Goal: Task Accomplishment & Management: Use online tool/utility

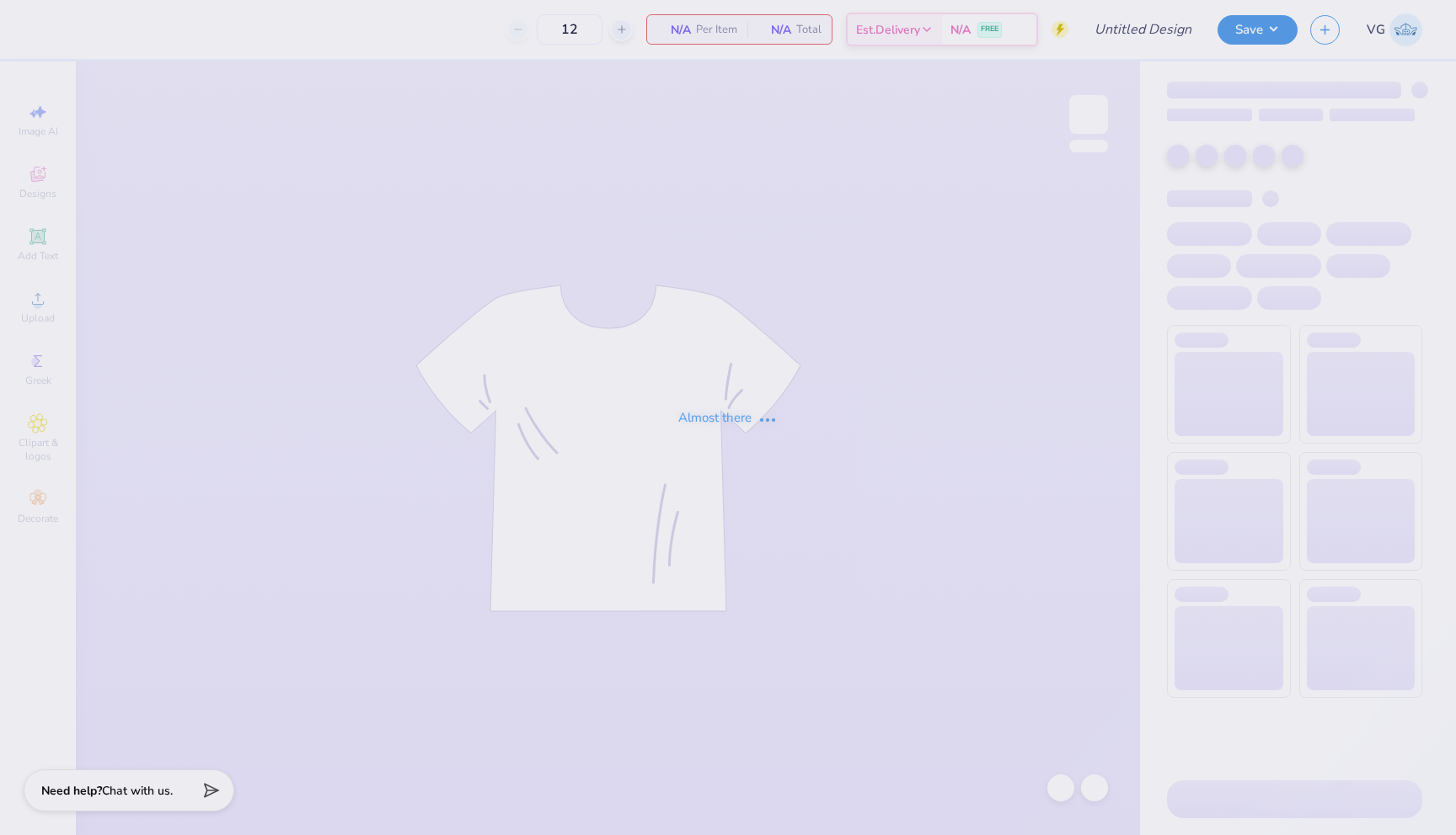
type input "Hoodie"
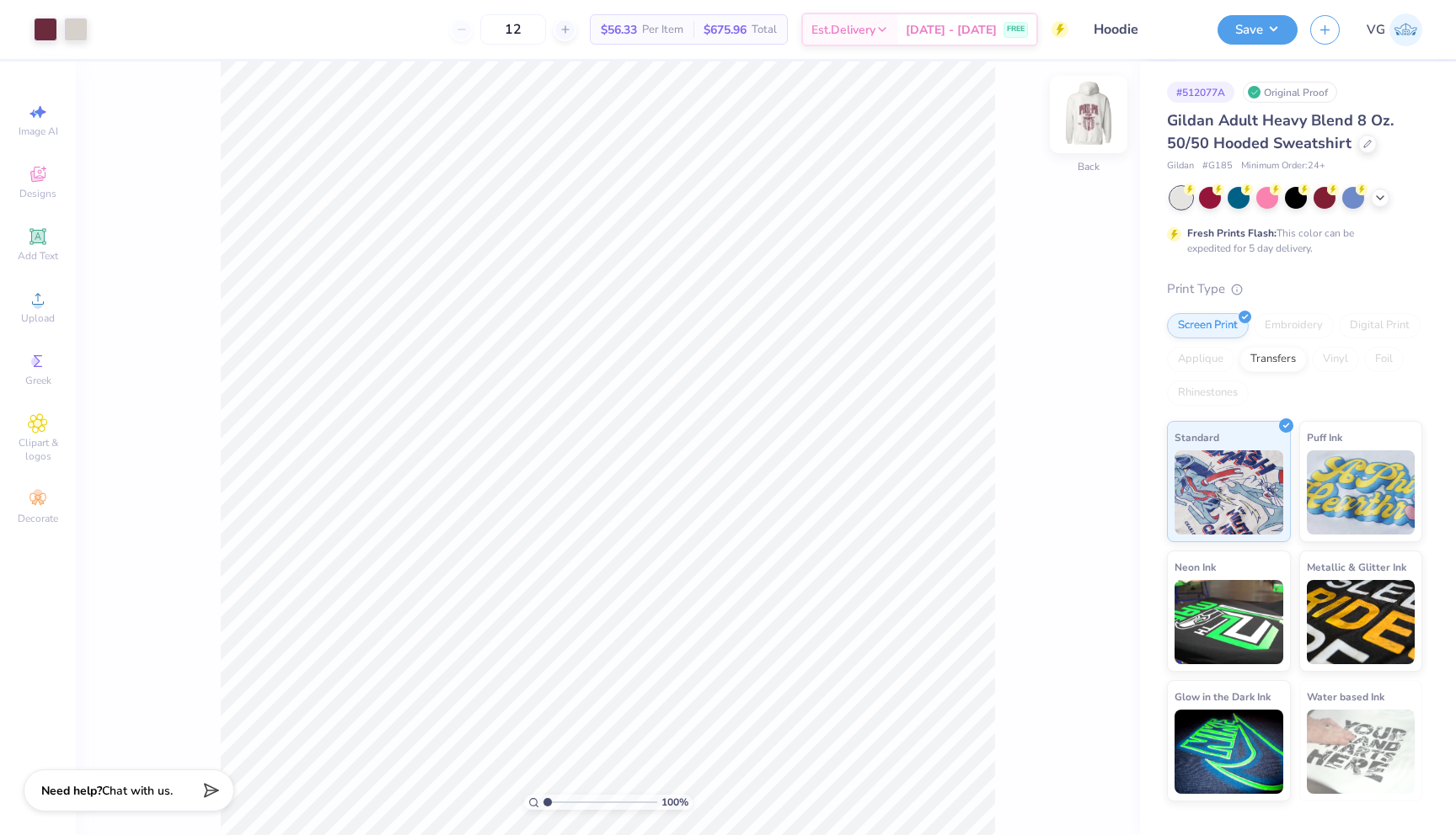
click at [1091, 109] on img at bounding box center [1088, 114] width 67 height 67
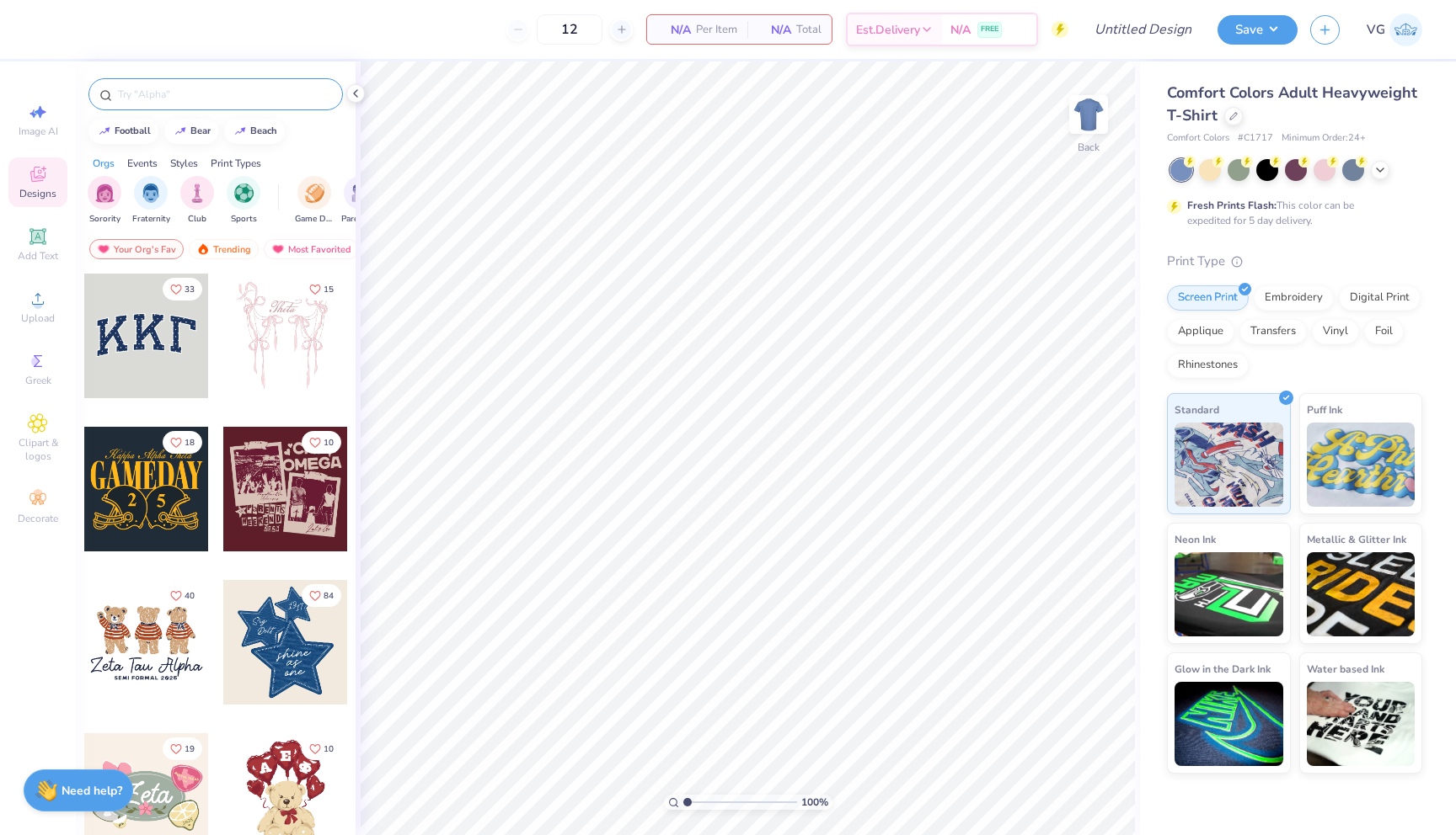
click at [202, 99] on input "text" at bounding box center [223, 93] width 216 height 17
type input "medical"
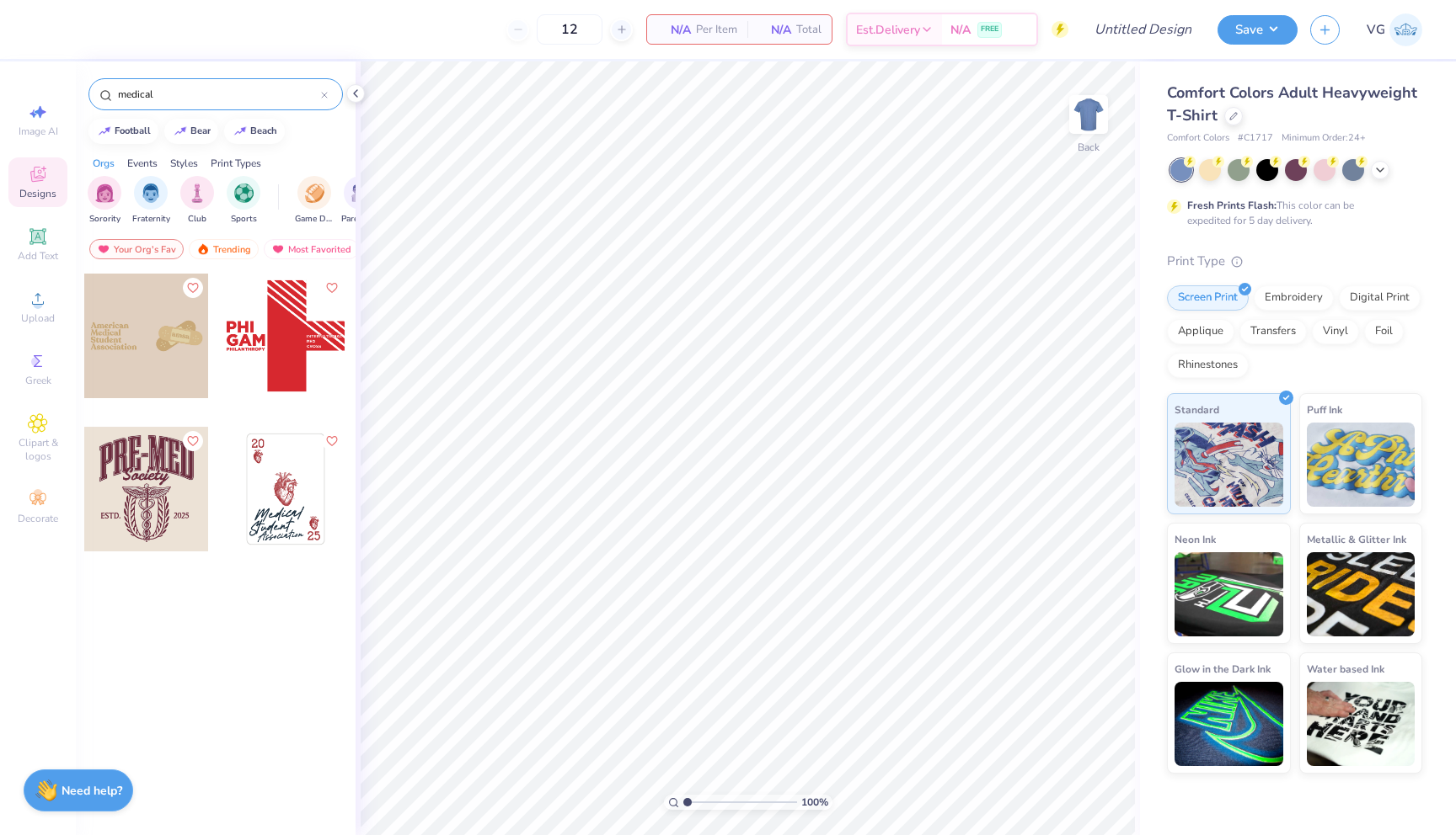
drag, startPoint x: 166, startPoint y: 96, endPoint x: 107, endPoint y: 93, distance: 59.1
click at [107, 93] on div "medical" at bounding box center [215, 94] width 254 height 32
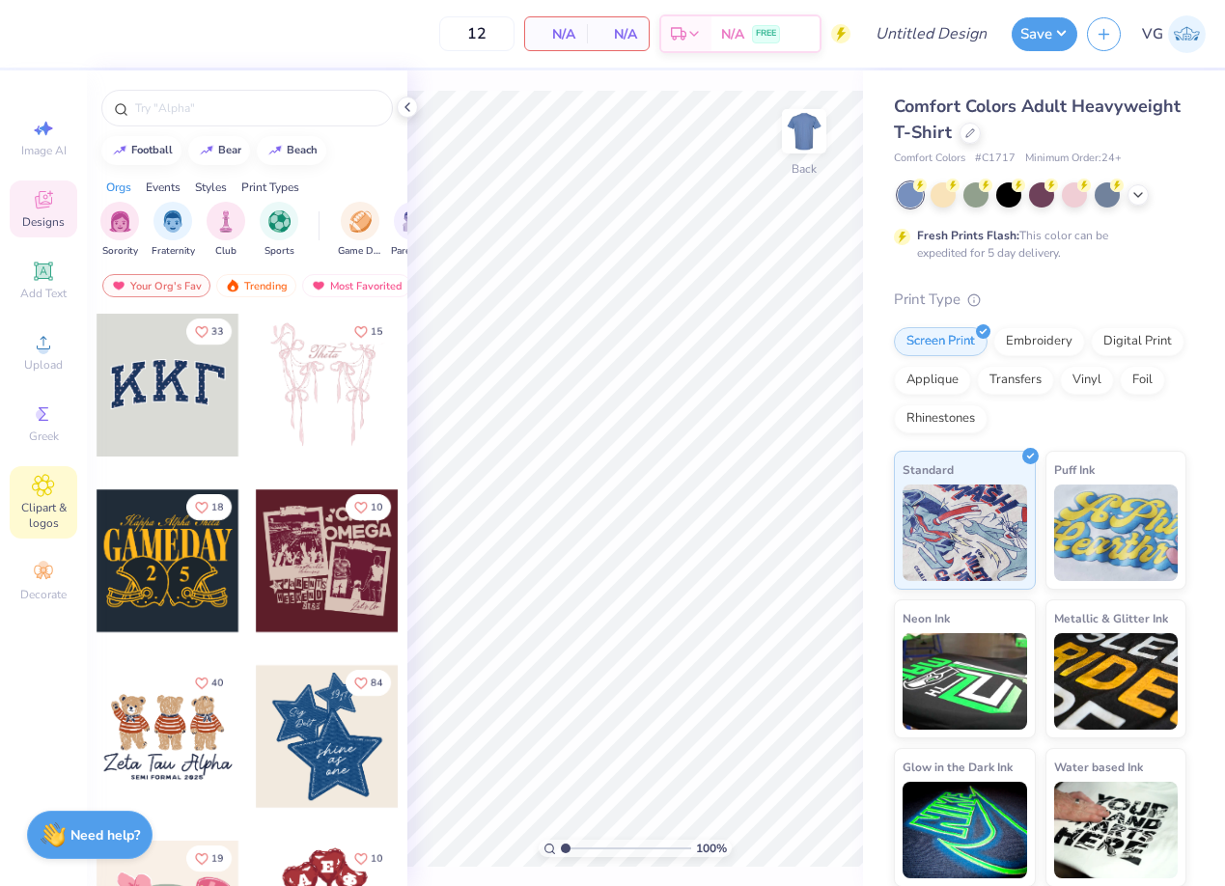
click at [54, 486] on icon at bounding box center [43, 485] width 22 height 23
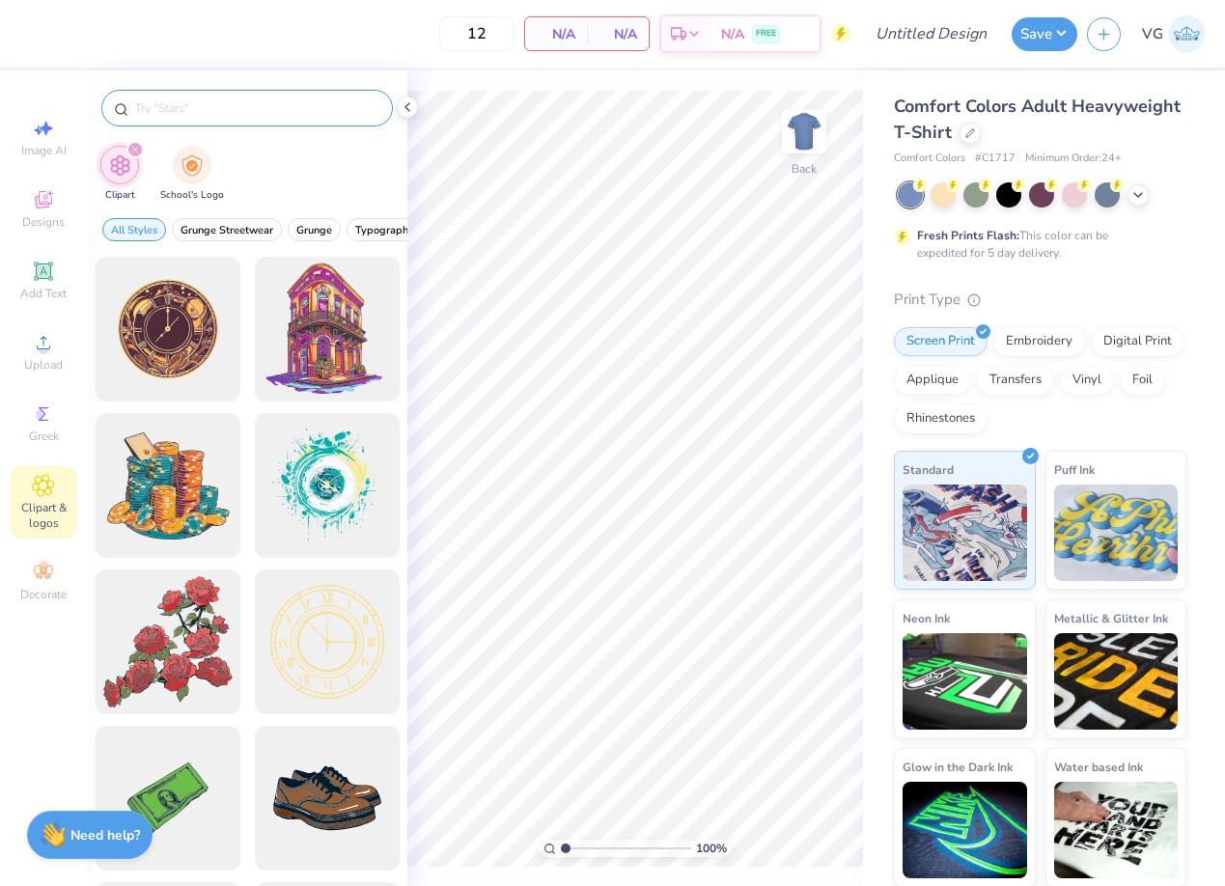
click at [196, 109] on input "text" at bounding box center [256, 107] width 247 height 19
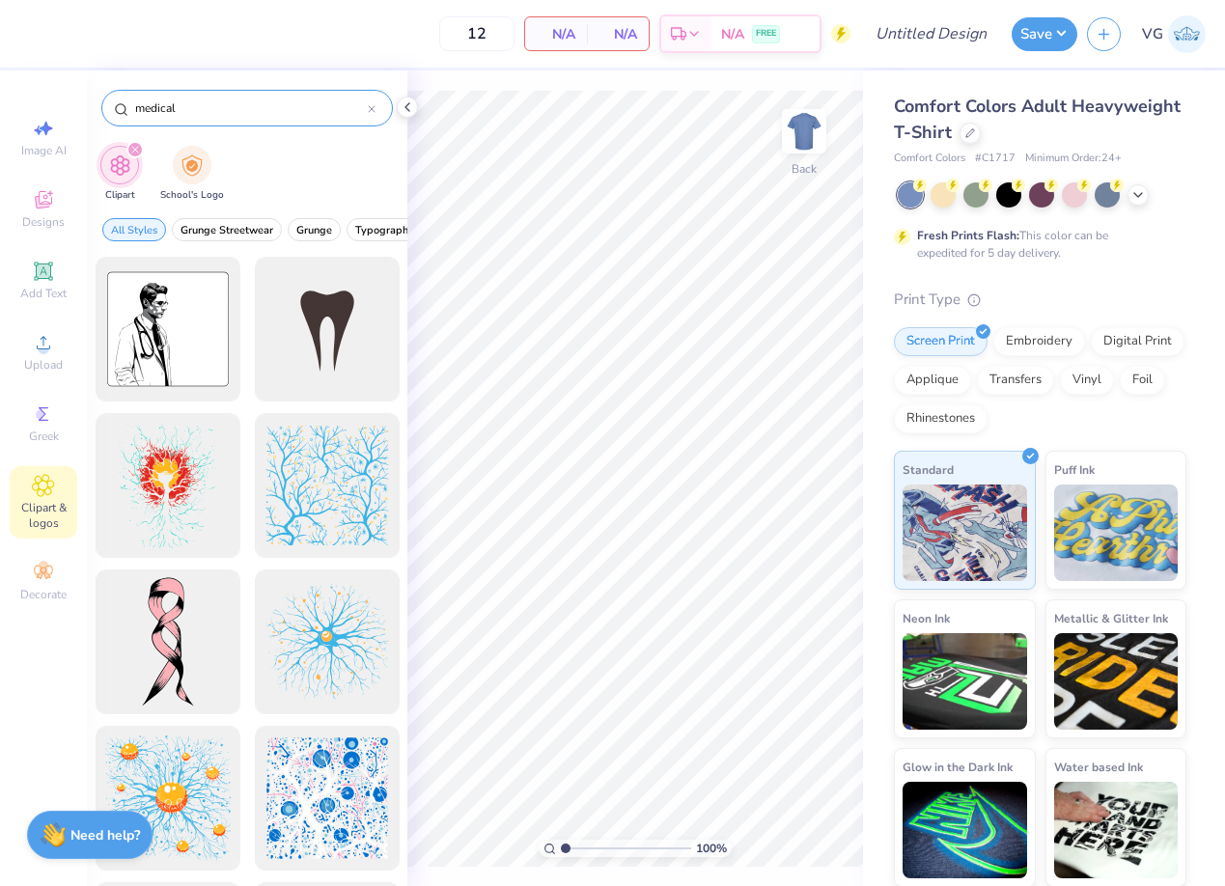
type input "medical"
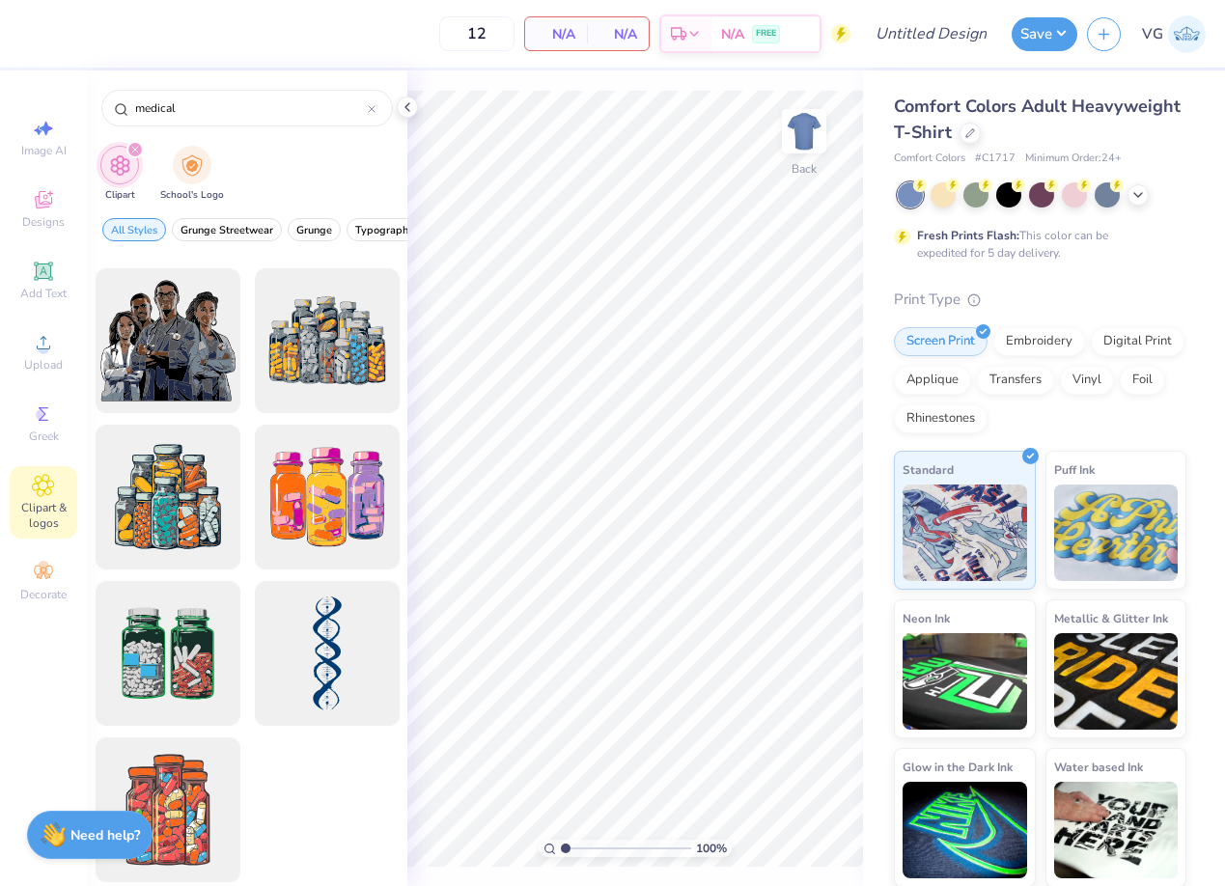
scroll to position [2184, 0]
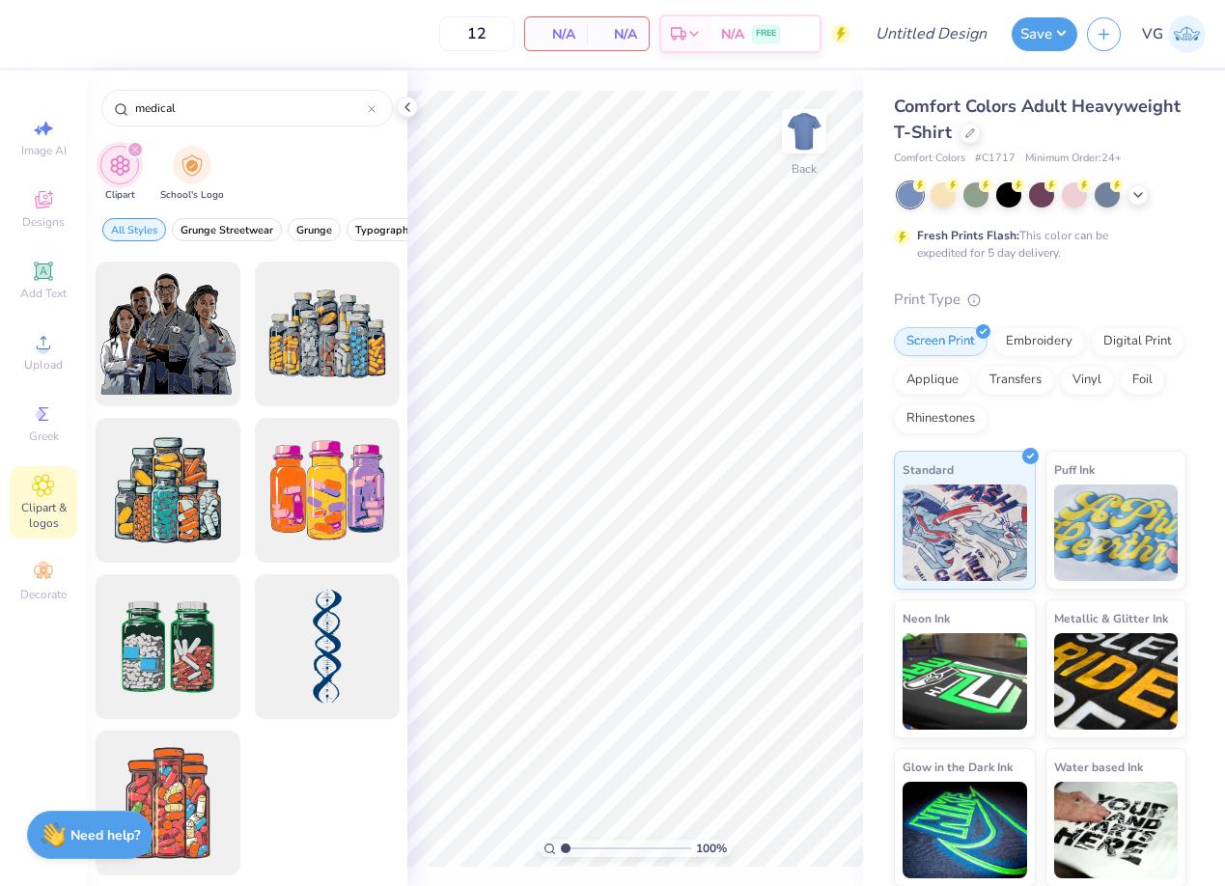
click at [26, 501] on span "Clipart & logos" at bounding box center [44, 515] width 68 height 31
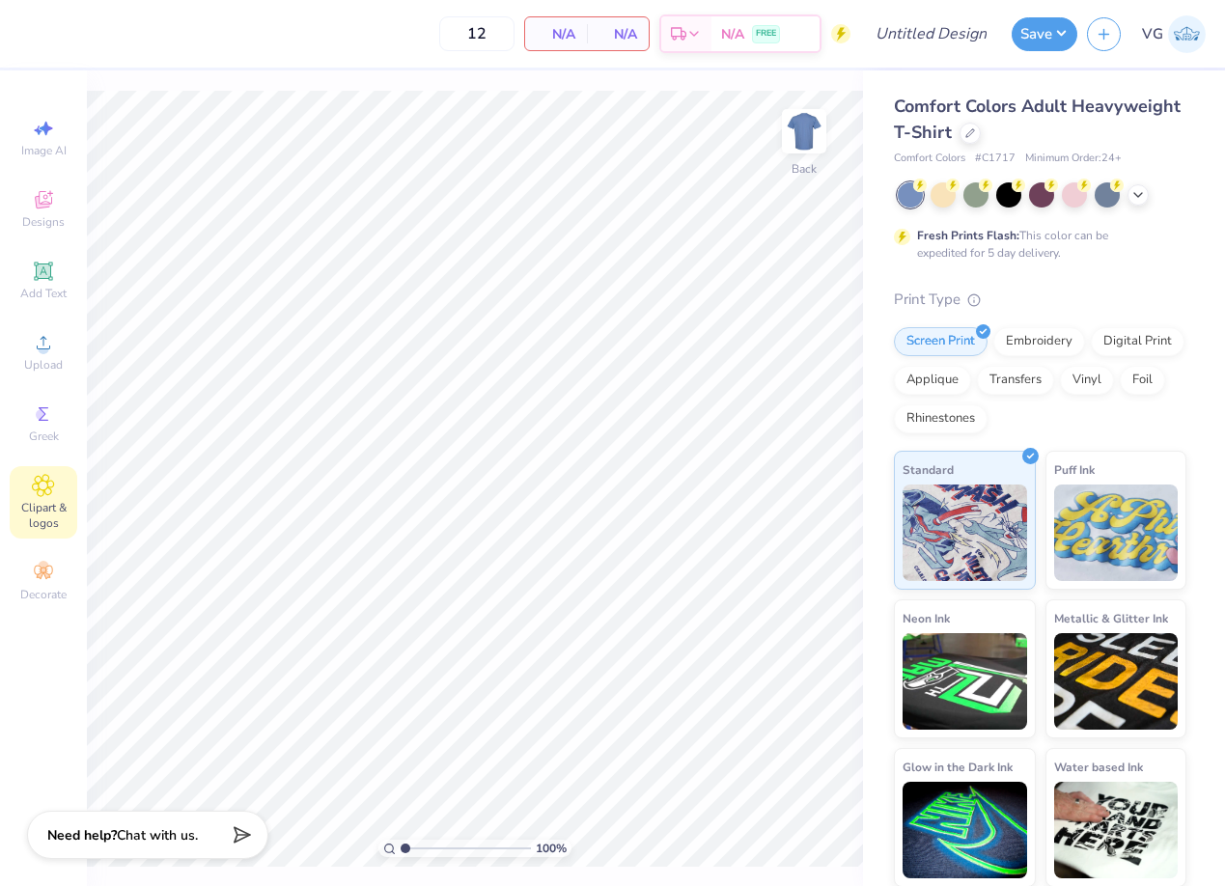
click at [46, 500] on span "Clipart & logos" at bounding box center [44, 515] width 68 height 31
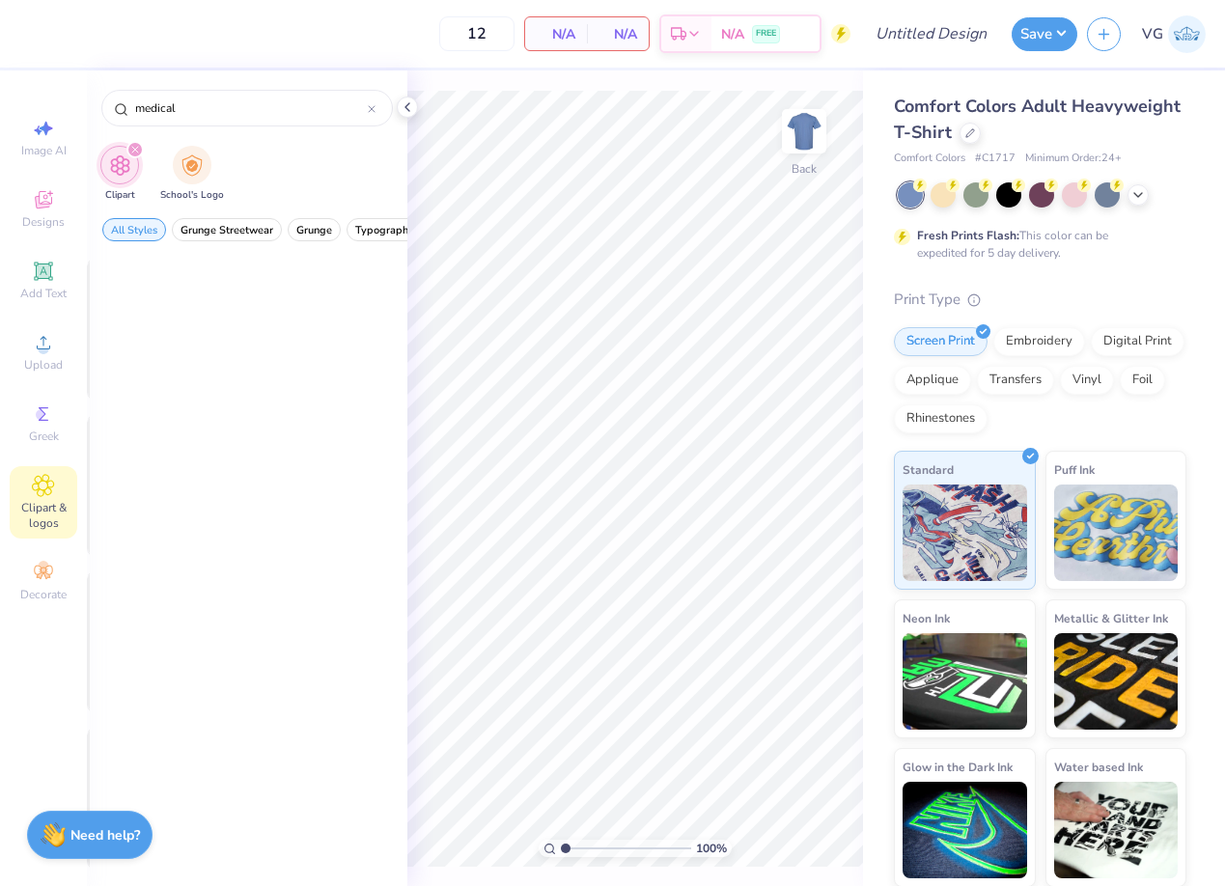
scroll to position [0, 0]
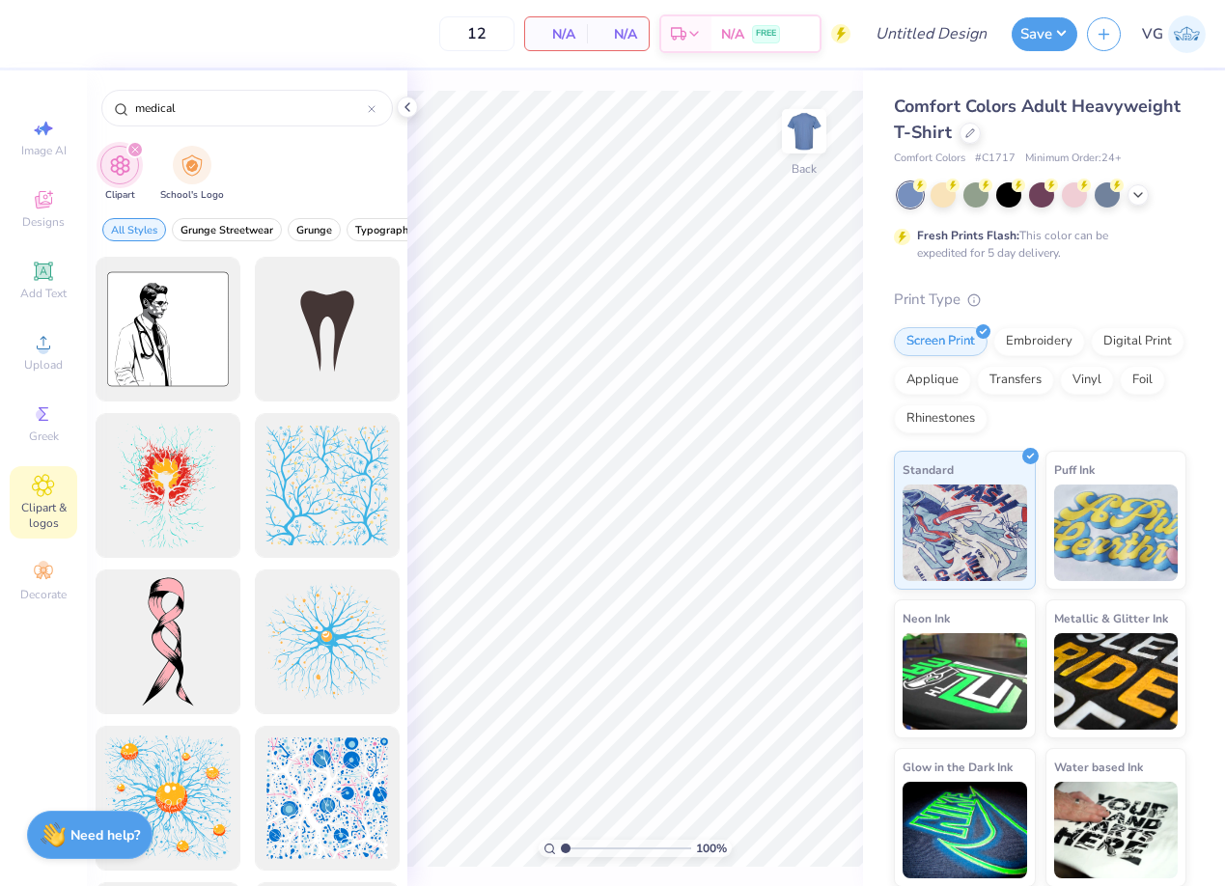
click at [131, 152] on icon "filter for Clipart" at bounding box center [135, 150] width 8 height 8
click at [132, 153] on icon "filter for Clipart" at bounding box center [135, 150] width 8 height 8
click at [135, 152] on icon "filter for Clipart" at bounding box center [135, 150] width 6 height 6
click at [369, 103] on div at bounding box center [372, 107] width 8 height 17
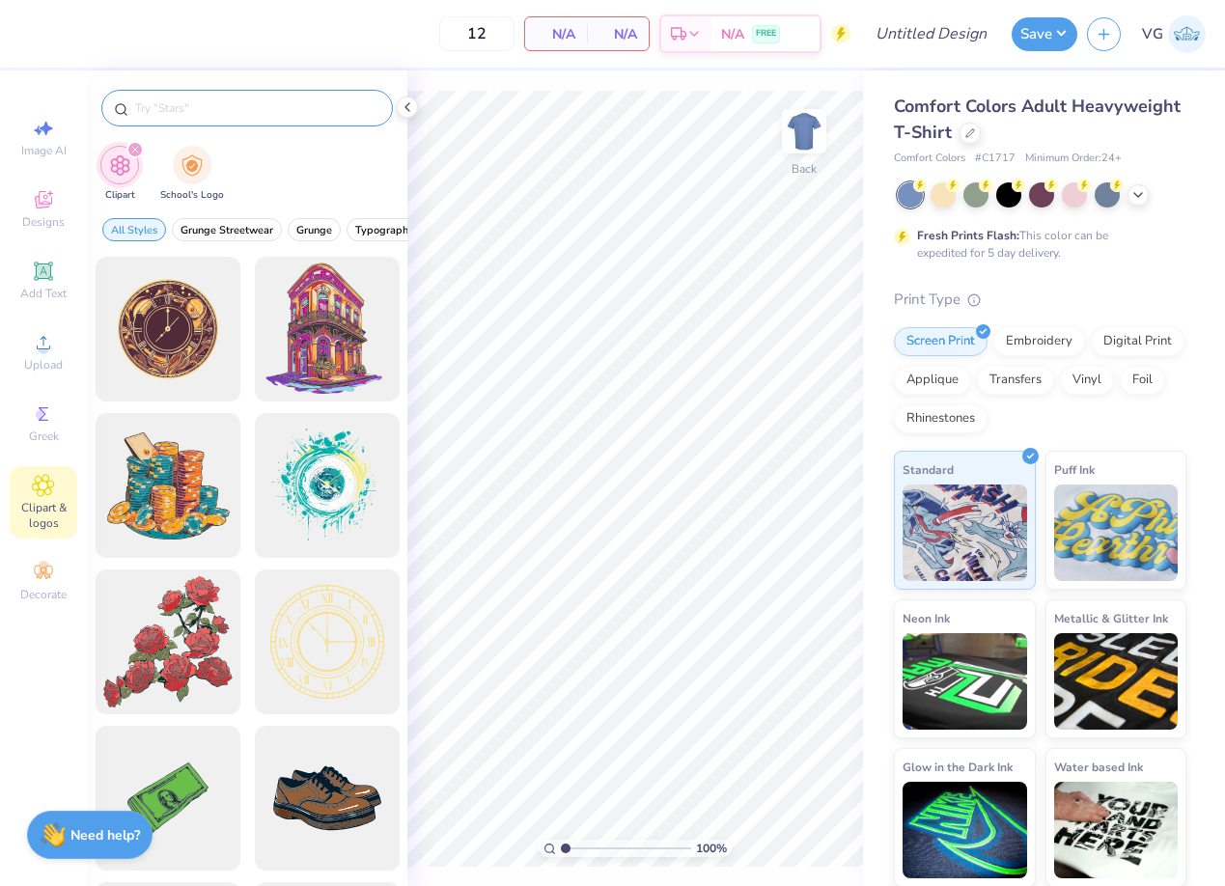
click at [134, 150] on icon "filter for Clipart" at bounding box center [135, 150] width 6 height 6
click at [408, 105] on icon at bounding box center [407, 106] width 15 height 15
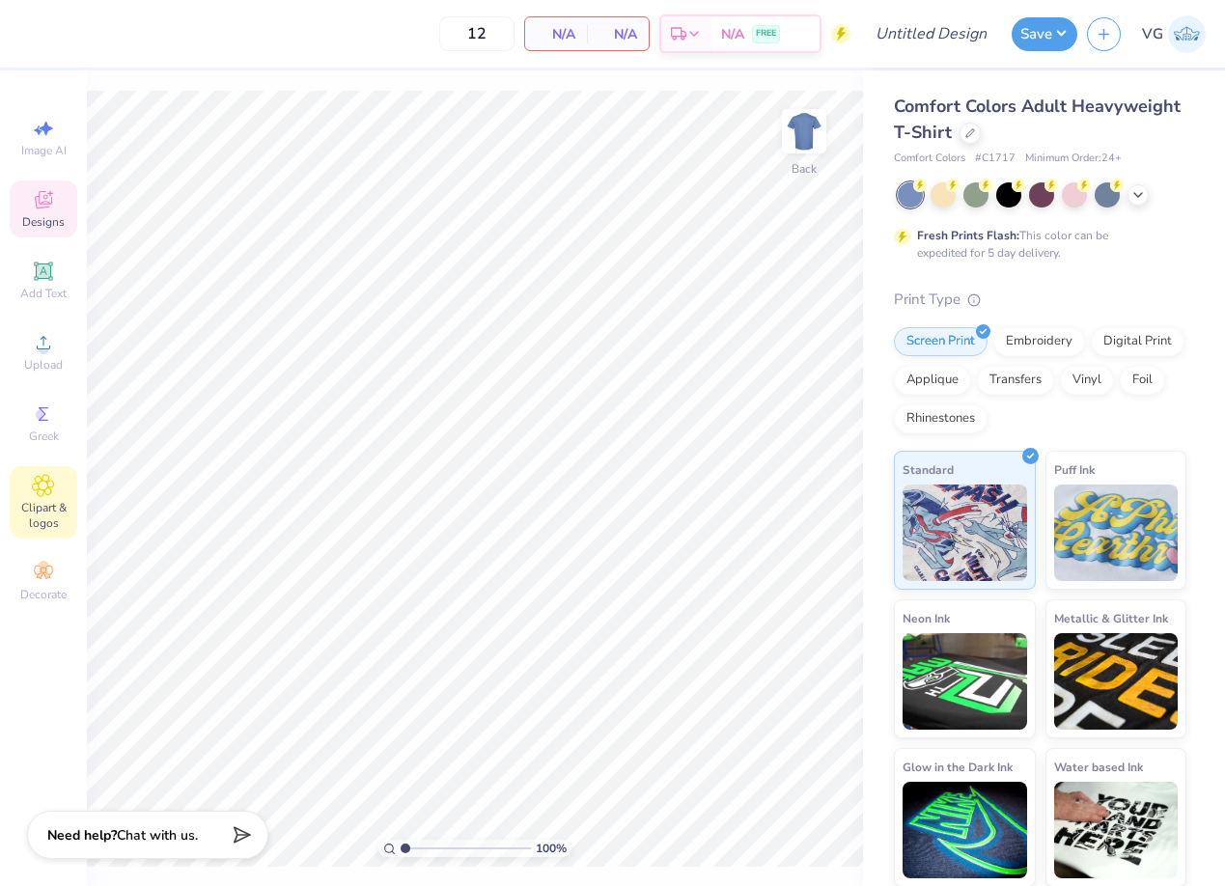
click at [30, 205] on div "Designs" at bounding box center [44, 208] width 68 height 57
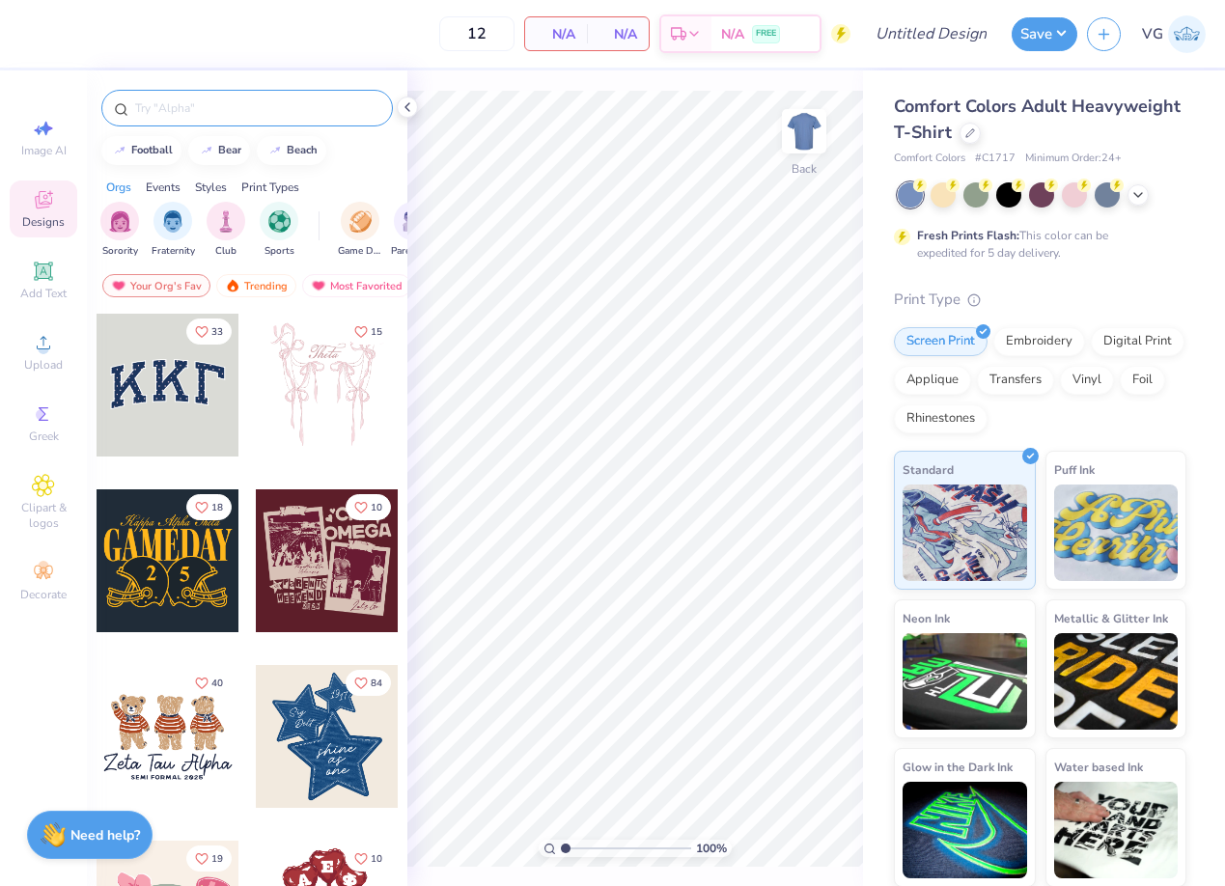
click at [180, 100] on input "text" at bounding box center [256, 107] width 247 height 19
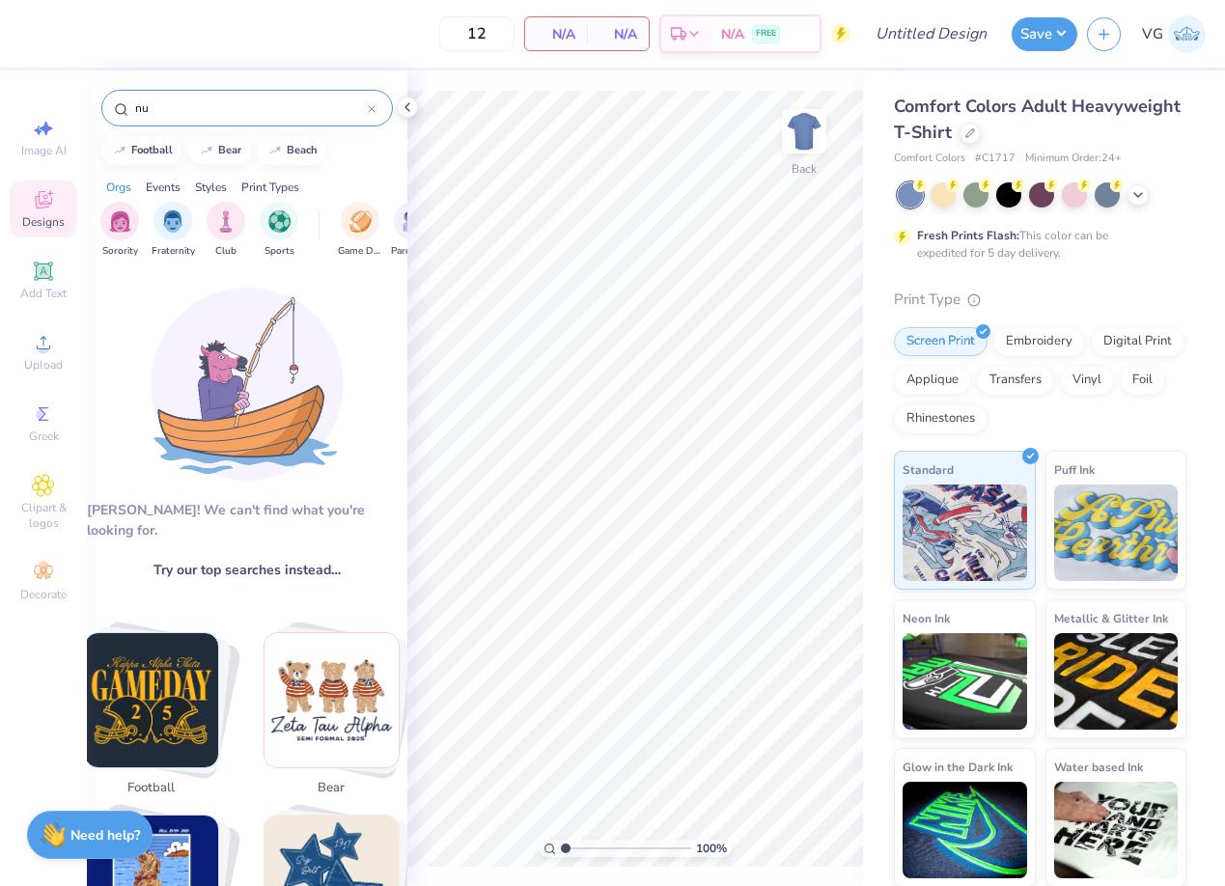
type input "n"
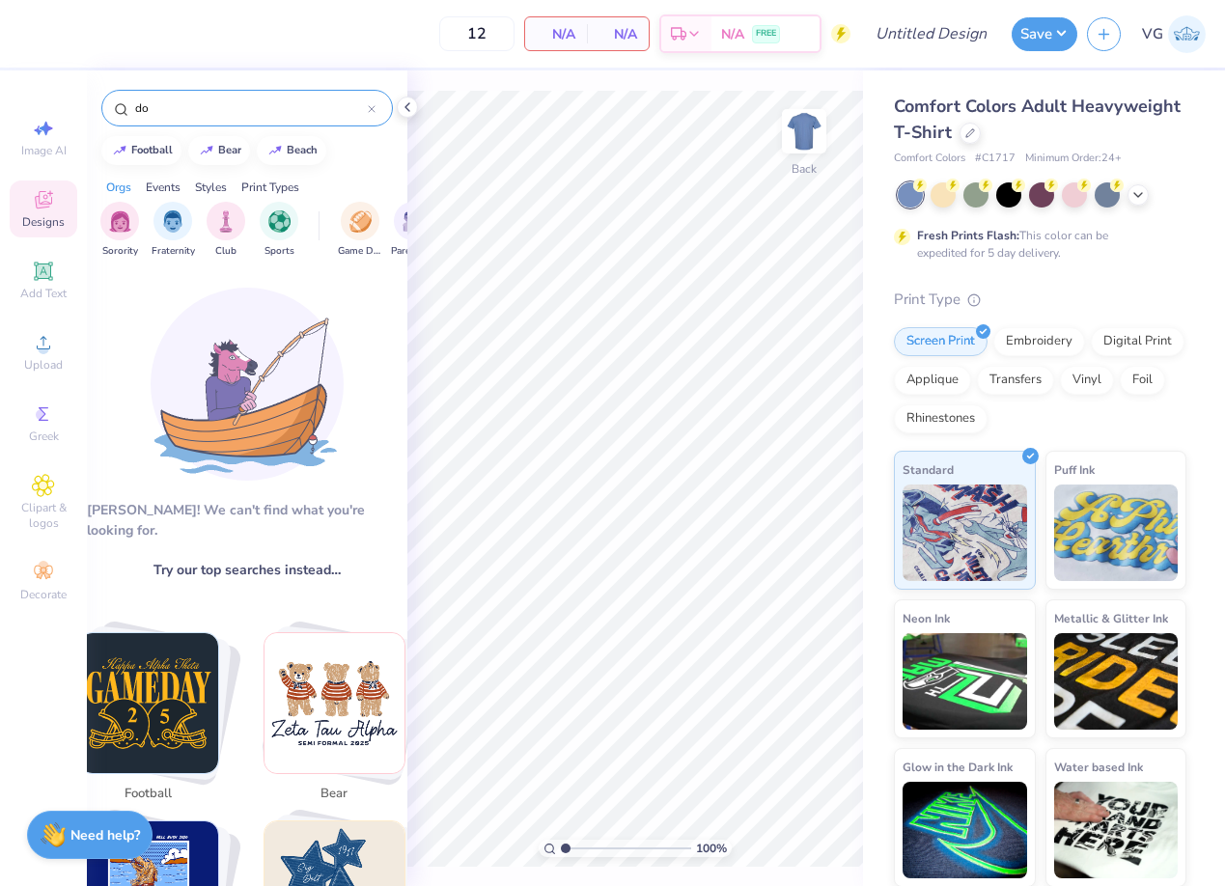
type input "d"
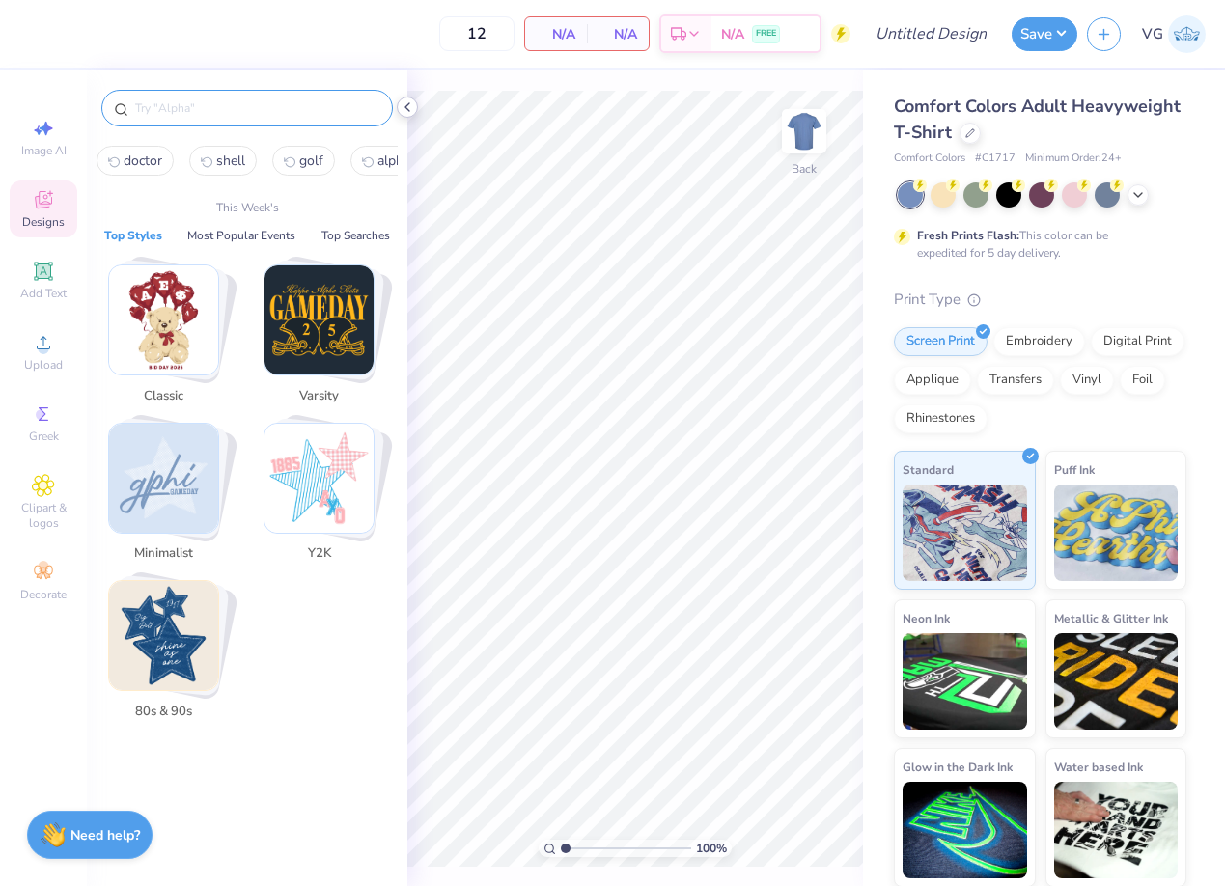
click at [404, 105] on icon at bounding box center [407, 106] width 15 height 15
